Goal: Information Seeking & Learning: Learn about a topic

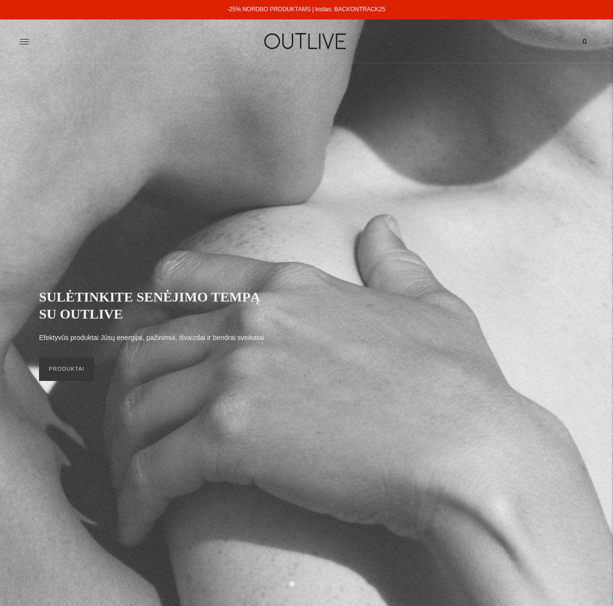
click at [273, 11] on link "-25% NORDBO PRODUKTAMS | kodas: BACKONTRACK25" at bounding box center [306, 9] width 158 height 7
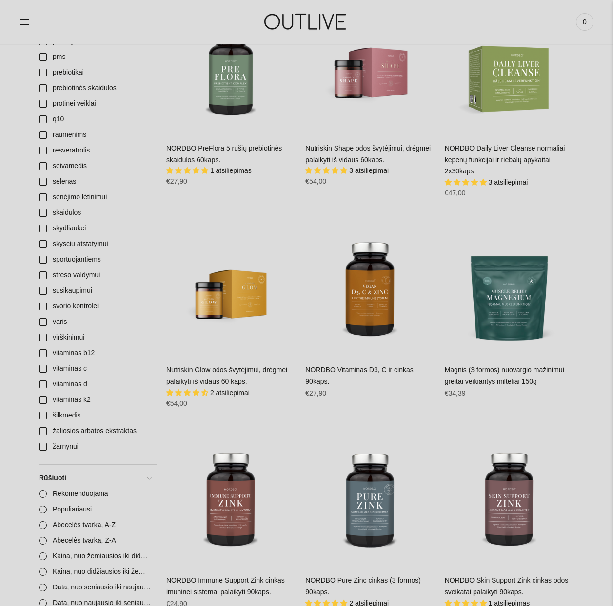
scroll to position [1024, 0]
